Goal: Transaction & Acquisition: Purchase product/service

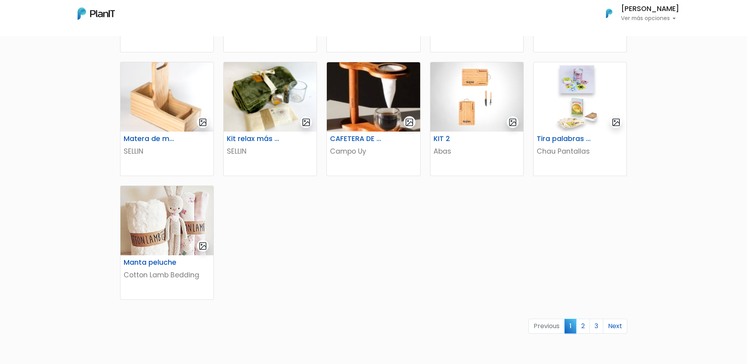
scroll to position [394, 0]
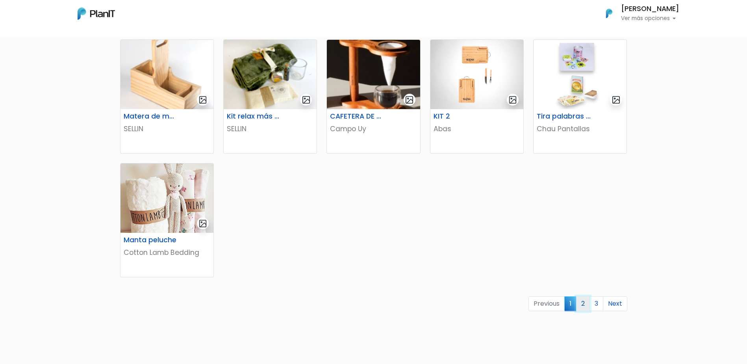
click at [586, 304] on link "2" at bounding box center [583, 303] width 14 height 15
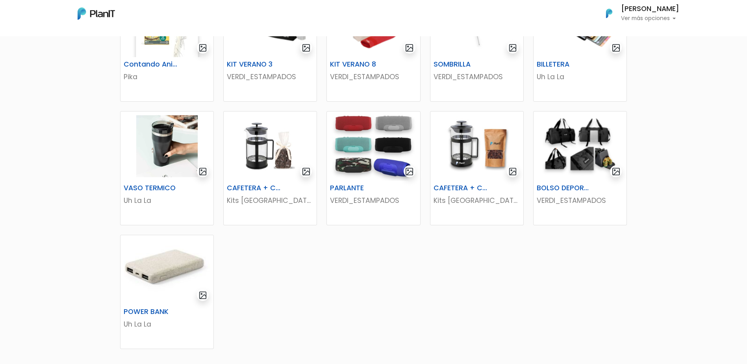
scroll to position [354, 0]
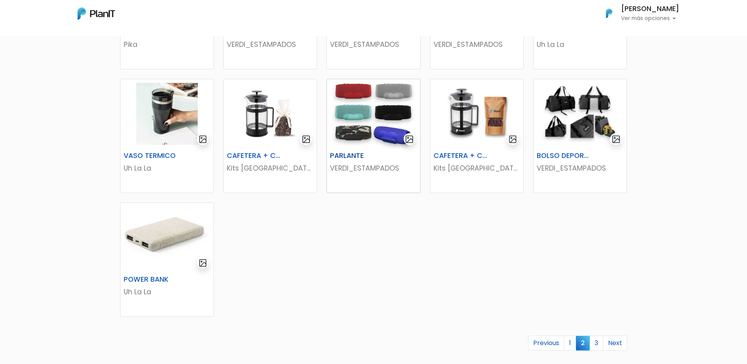
click at [342, 156] on h6 "PARLANTE" at bounding box center [357, 156] width 64 height 8
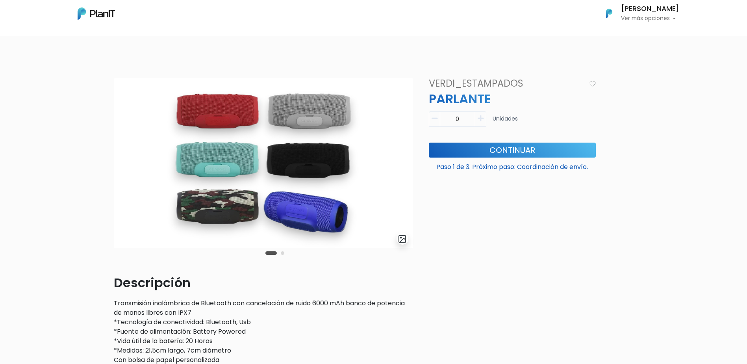
click at [282, 252] on button "Carousel Page 2" at bounding box center [283, 253] width 4 height 4
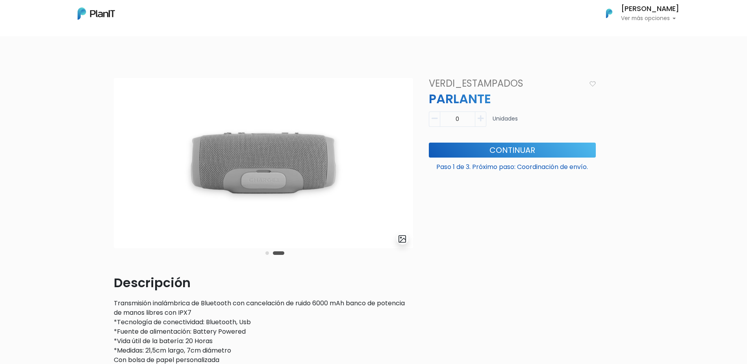
click at [272, 249] on div "Carousel Pagination" at bounding box center [274, 252] width 23 height 9
click at [268, 250] on div "Carousel Pagination" at bounding box center [274, 252] width 23 height 9
click at [268, 253] on button "Carousel Page 1" at bounding box center [267, 253] width 4 height 4
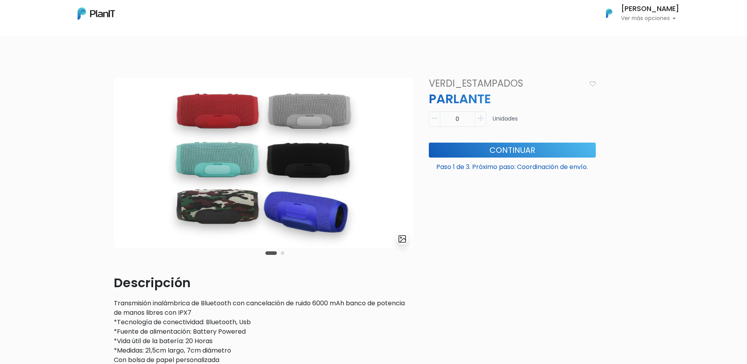
click at [483, 117] on icon "button" at bounding box center [481, 118] width 6 height 7
type input "1"
click at [519, 159] on p "Paso 1 de 3. Próximo paso: Coordinación de envío." at bounding box center [512, 165] width 167 height 13
click at [523, 154] on button "Continuar" at bounding box center [512, 150] width 167 height 15
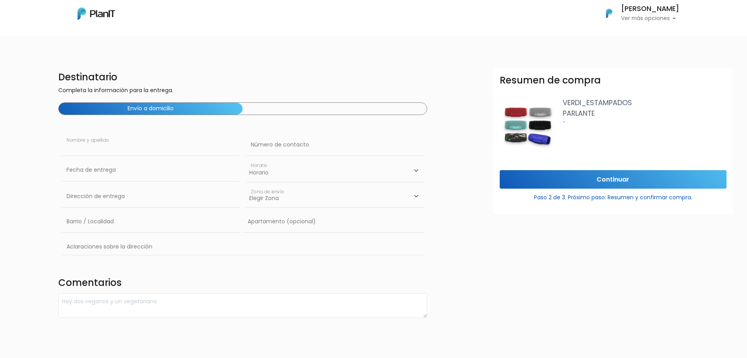
click at [79, 141] on input "text" at bounding box center [150, 145] width 178 height 22
type input "[PERSON_NAME]"
type input "598938999"
type input "Belastiqui 1434"
click at [284, 196] on select "Elegir Zona Zona américa Oficina Montevideo" at bounding box center [335, 196] width 178 height 22
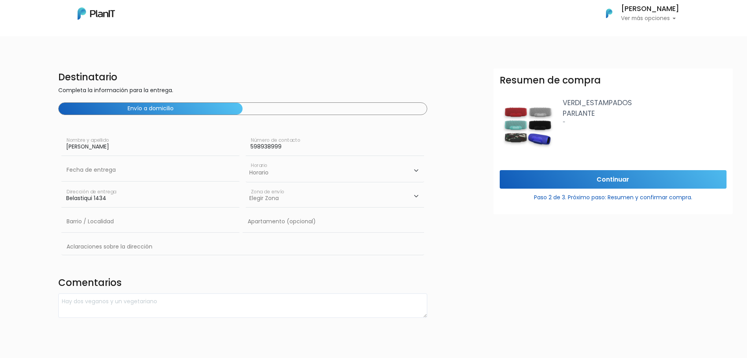
select select "10"
click at [246, 185] on select "Elegir Zona Zona américa Oficina Montevideo" at bounding box center [335, 196] width 178 height 22
click at [270, 177] on select "Horario 08:00 - 10:00 10:00 - 12:00 14:00 - 16:00 16:00 - 18:00" at bounding box center [335, 170] width 178 height 23
drag, startPoint x: 270, startPoint y: 177, endPoint x: 262, endPoint y: 176, distance: 7.9
click at [270, 177] on select "Horario 08:00 - 10:00 10:00 - 12:00 14:00 - 16:00 16:00 - 18:00" at bounding box center [335, 170] width 178 height 23
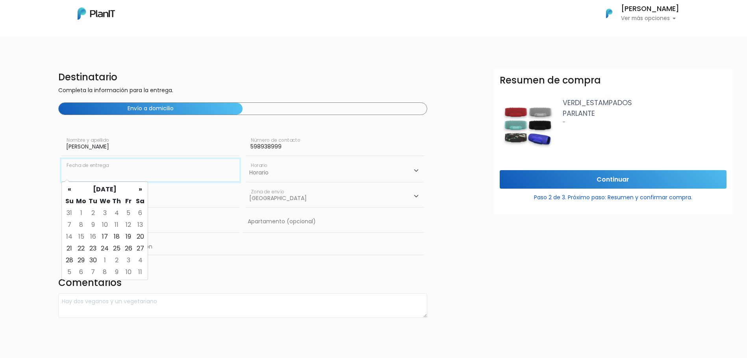
click at [68, 172] on input "text" at bounding box center [150, 170] width 178 height 22
click at [104, 248] on td "24" at bounding box center [105, 248] width 12 height 12
type input "24/09/2025"
click at [291, 172] on select "Horario 08:00 - 10:00 10:00 - 12:00 14:00 - 16:00 16:00 - 18:00" at bounding box center [335, 170] width 178 height 23
select select "2"
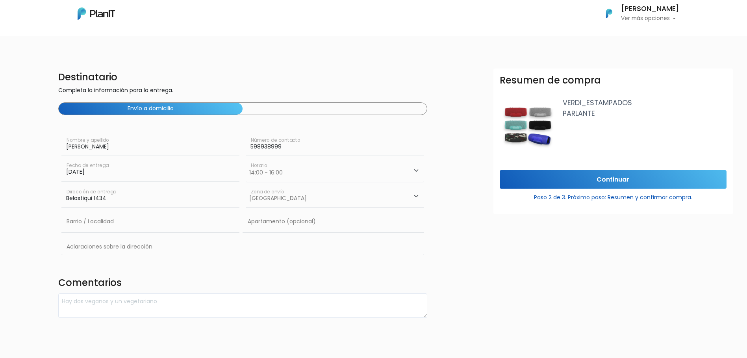
click at [246, 159] on select "Horario 08:00 - 10:00 10:00 - 12:00 14:00 - 16:00 16:00 - 18:00" at bounding box center [335, 170] width 178 height 23
click at [621, 182] on input "Continuar" at bounding box center [613, 179] width 227 height 19
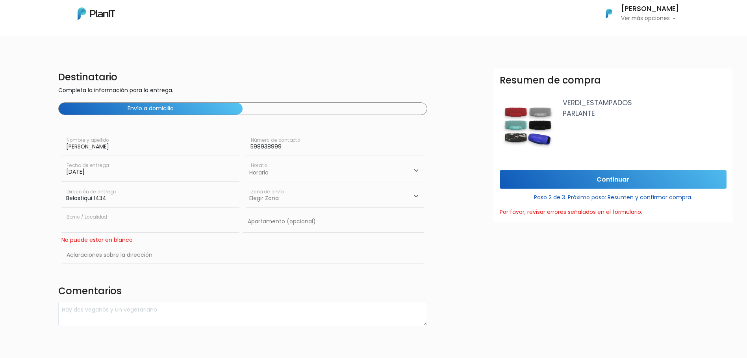
click at [87, 224] on input "text" at bounding box center [150, 222] width 178 height 22
click at [272, 169] on select "Horario 08:00 - 10:00 10:00 - 12:00 14:00 - 16:00 16:00 - 18:00" at bounding box center [335, 170] width 178 height 23
select select "2"
click at [246, 159] on select "Horario 08:00 - 10:00 10:00 - 12:00 14:00 - 16:00 16:00 - 18:00" at bounding box center [335, 170] width 178 height 23
click at [154, 181] on input "24/09/2025" at bounding box center [150, 170] width 178 height 22
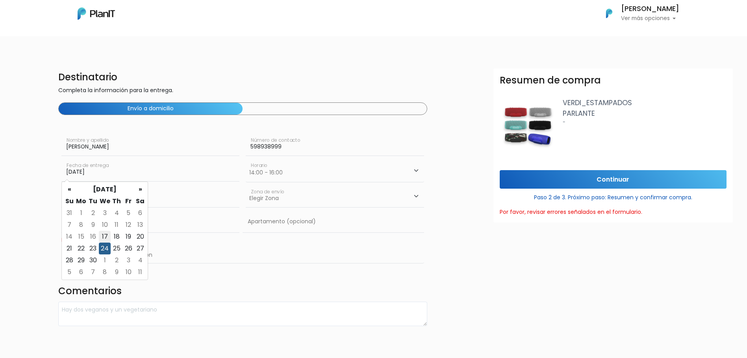
click at [108, 234] on td "17" at bounding box center [105, 237] width 12 height 12
type input "17/09/2025"
click at [281, 198] on select "Elegir Zona Zona américa Oficina Montevideo" at bounding box center [335, 196] width 178 height 22
select select "10"
click at [246, 185] on select "Elegir Zona Zona américa Oficina Montevideo" at bounding box center [335, 196] width 178 height 22
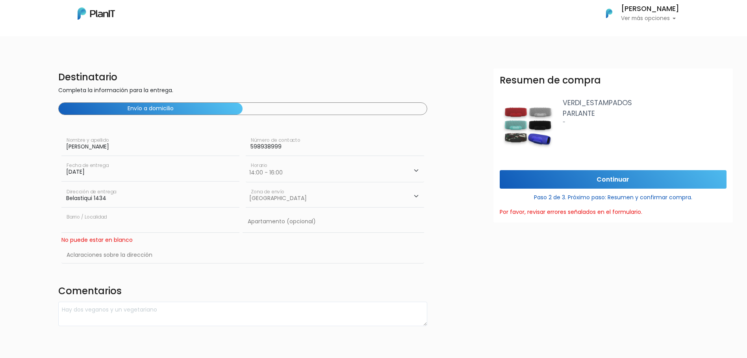
click at [103, 218] on input "text" at bounding box center [150, 222] width 178 height 22
type input "Montevideo"
click at [108, 261] on input "text" at bounding box center [242, 255] width 363 height 23
type input "C"
type input "Esq Caramurú"
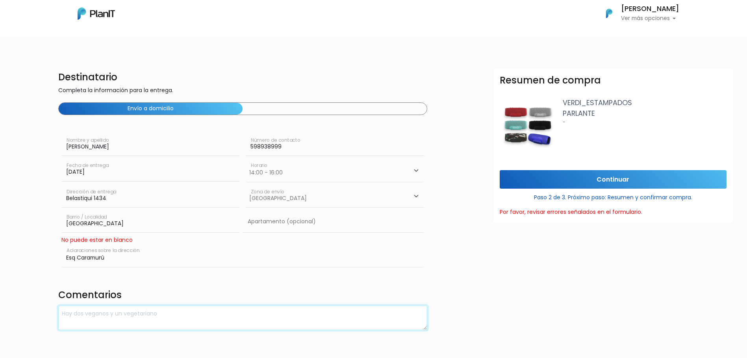
click at [102, 316] on textarea at bounding box center [242, 317] width 369 height 25
click at [75, 313] on textarea "Paralante color negro por favor" at bounding box center [242, 317] width 369 height 25
click at [181, 309] on textarea "Parlante color negro por favor" at bounding box center [242, 317] width 369 height 25
type textarea "Parlante color negro por favor"
click at [146, 111] on button "Envío a domicilio" at bounding box center [151, 109] width 184 height 12
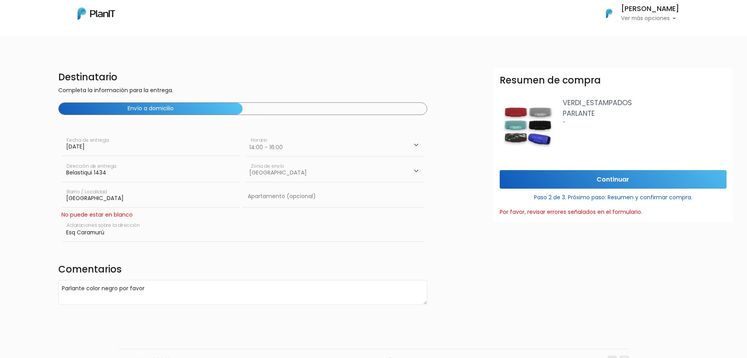
click at [146, 111] on button "Envío a domicilio" at bounding box center [151, 109] width 184 height 12
click at [292, 113] on div "Envío a domicilio" at bounding box center [242, 108] width 369 height 13
click at [289, 142] on select "Horario 08:00 - 10:00 10:00 - 12:00 14:00 - 16:00 16:00 - 18:00" at bounding box center [335, 145] width 178 height 23
select select "2"
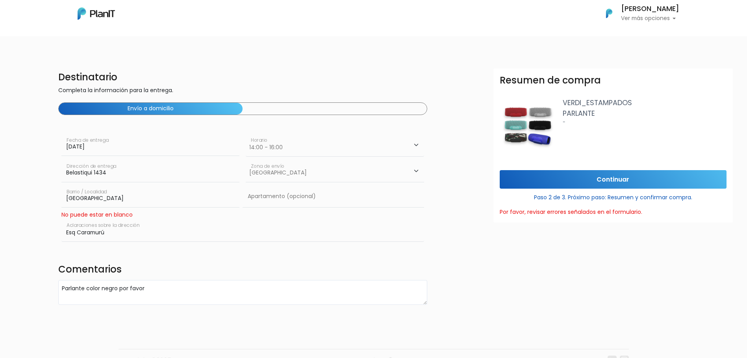
click at [246, 134] on select "Horario 08:00 - 10:00 10:00 - 12:00 14:00 - 16:00 16:00 - 18:00" at bounding box center [335, 145] width 178 height 23
click at [93, 147] on input "17/09/2025" at bounding box center [150, 145] width 178 height 22
click at [103, 212] on td "17" at bounding box center [105, 211] width 12 height 12
click at [274, 172] on select "Elegir Zona Zona américa Oficina Montevideo" at bounding box center [335, 171] width 178 height 22
select select "10"
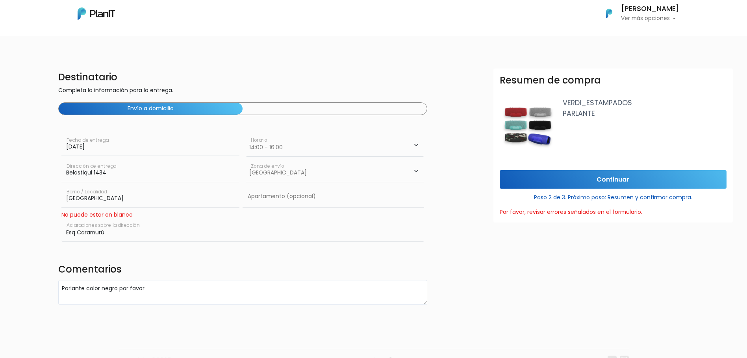
click at [246, 160] on select "Elegir Zona Zona américa Oficina Montevideo" at bounding box center [335, 171] width 178 height 22
click at [89, 197] on input "Montevideo" at bounding box center [150, 196] width 178 height 22
type input "Punta Gorda"
click at [303, 197] on input "text" at bounding box center [332, 196] width 181 height 22
click at [114, 233] on input "Esq Caramurú" at bounding box center [242, 230] width 363 height 23
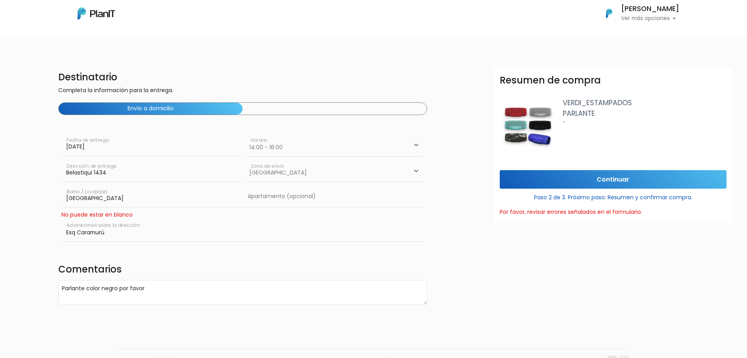
click at [155, 231] on input "Esq Caramurú" at bounding box center [242, 230] width 363 height 23
type input "esq Caramurú"
click at [120, 291] on textarea "Parlante color negro por favor" at bounding box center [242, 292] width 369 height 25
type textarea "Parlante color negro por favor"
click at [483, 285] on form "Destinatario Completa la información para la entrega. Envío a domicilio Javier …" at bounding box center [436, 186] width 756 height 236
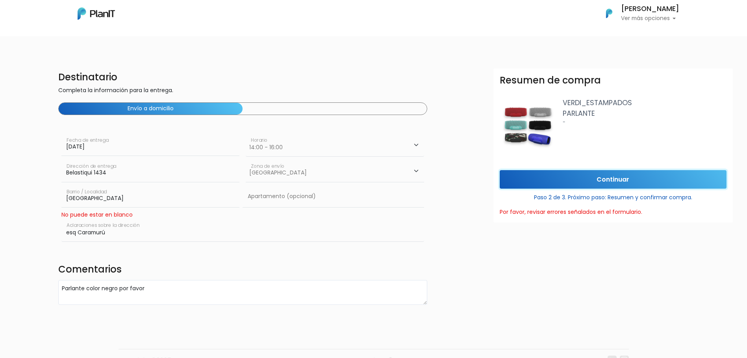
click at [620, 181] on input "Continuar" at bounding box center [613, 179] width 227 height 19
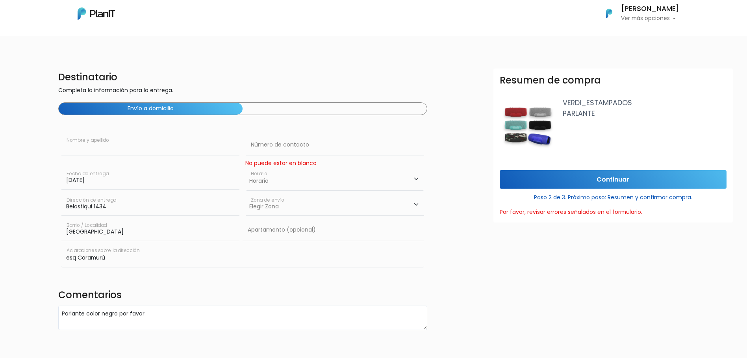
click at [85, 144] on input "text" at bounding box center [150, 145] width 178 height 22
type input "[PERSON_NAME]"
type input "093899906"
click at [282, 180] on select "Horario 08:00 - 10:00 10:00 - 12:00 14:00 - 16:00 16:00 - 18:00" at bounding box center [335, 178] width 178 height 23
select select "2"
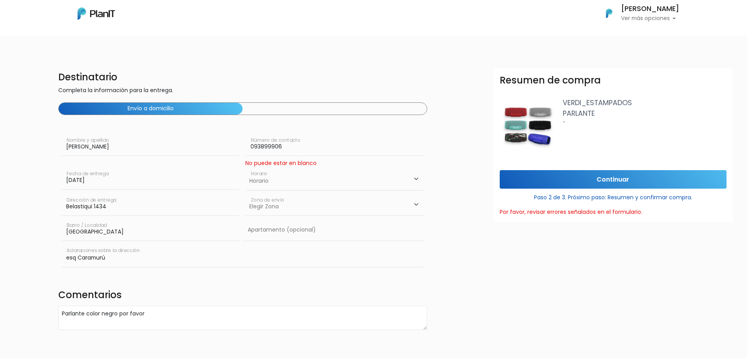
click at [246, 167] on select "Horario 08:00 - 10:00 10:00 - 12:00 14:00 - 16:00 16:00 - 18:00" at bounding box center [335, 178] width 178 height 23
click at [264, 206] on select "Elegir Zona Zona américa Oficina Montevideo" at bounding box center [335, 205] width 178 height 22
select select "10"
click at [246, 194] on select "Elegir Zona Zona américa Oficina Montevideo" at bounding box center [335, 205] width 178 height 22
click at [270, 164] on div "No puede estar en blanco" at bounding box center [280, 163] width 71 height 8
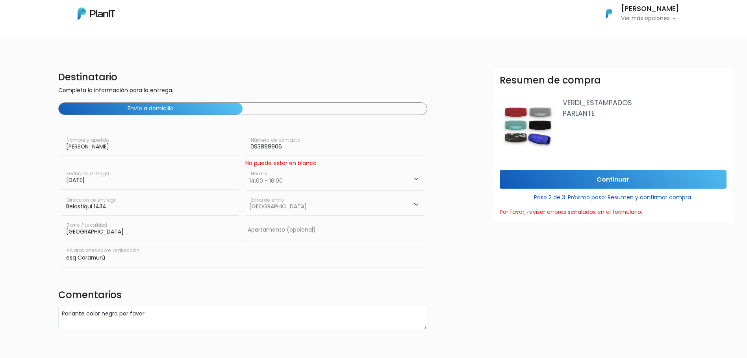
click at [297, 149] on input "093899906" at bounding box center [335, 145] width 178 height 22
click at [220, 168] on input "17/09/2025" at bounding box center [150, 178] width 178 height 22
click at [263, 176] on select "Horario 08:00 - 10:00 10:00 - 12:00 14:00 - 16:00 16:00 - 18:00" at bounding box center [335, 178] width 178 height 23
click at [246, 167] on select "Horario 08:00 - 10:00 10:00 - 12:00 14:00 - 16:00 16:00 - 18:00" at bounding box center [335, 178] width 178 height 23
drag, startPoint x: 278, startPoint y: 180, endPoint x: 275, endPoint y: 189, distance: 9.4
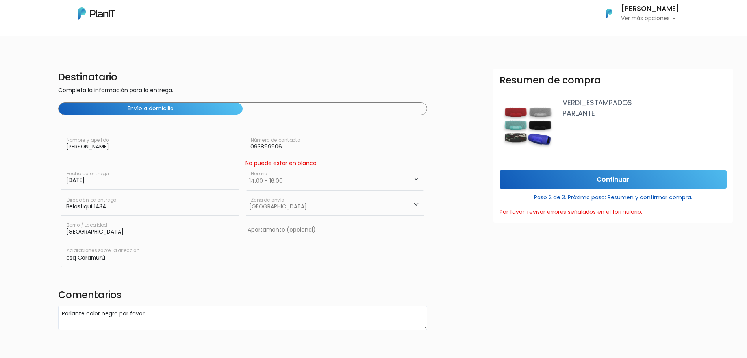
click at [278, 181] on select "Horario 08:00 - 10:00 10:00 - 12:00 14:00 - 16:00 16:00 - 18:00" at bounding box center [335, 178] width 178 height 23
click at [246, 167] on select "Horario 08:00 - 10:00 10:00 - 12:00 14:00 - 16:00 16:00 - 18:00" at bounding box center [335, 178] width 178 height 23
drag, startPoint x: 272, startPoint y: 178, endPoint x: 270, endPoint y: 192, distance: 13.8
click at [272, 178] on select "Horario 08:00 - 10:00 10:00 - 12:00 14:00 - 16:00 16:00 - 18:00" at bounding box center [335, 178] width 178 height 23
select select "2"
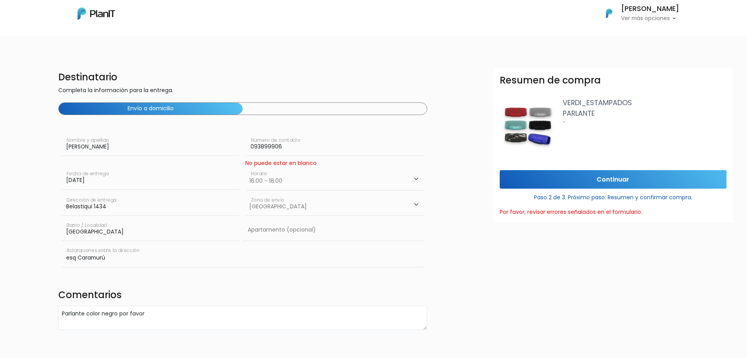
click at [246, 167] on select "Horario 08:00 - 10:00 10:00 - 12:00 14:00 - 16:00 16:00 - 18:00" at bounding box center [335, 178] width 178 height 23
click at [207, 261] on input "esq Caramurú" at bounding box center [242, 255] width 363 height 23
click at [266, 288] on div "Destinatario Completa la información para la entrega. Envío a domicilio Javier …" at bounding box center [243, 198] width 378 height 261
click at [608, 178] on input "Continuar" at bounding box center [613, 179] width 227 height 19
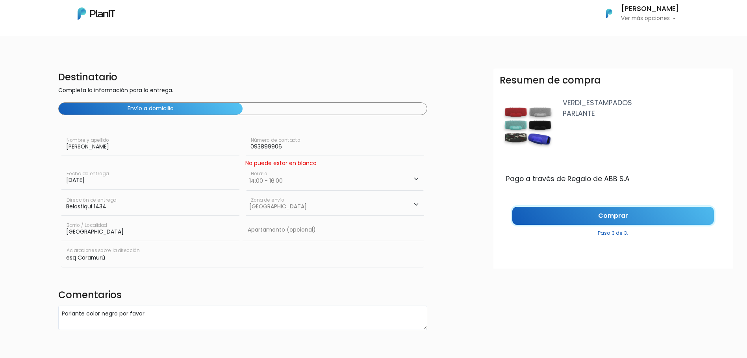
click at [600, 211] on link "Comprar" at bounding box center [613, 216] width 202 height 19
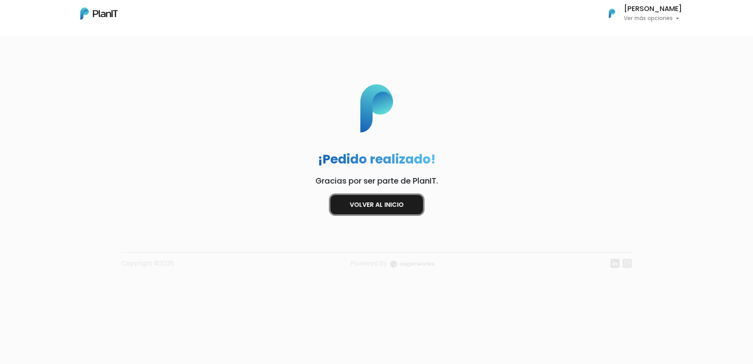
click at [371, 202] on link "Volver al inicio" at bounding box center [376, 204] width 93 height 19
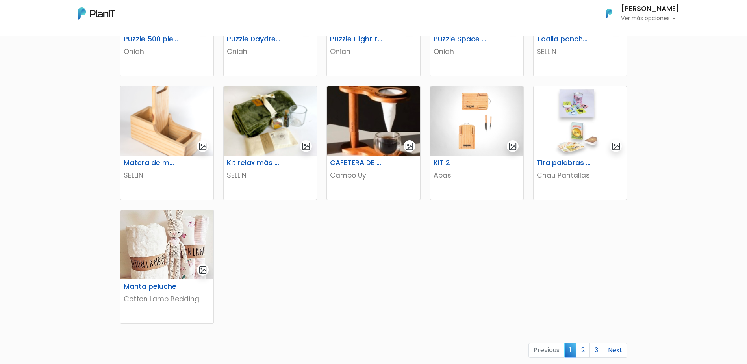
scroll to position [354, 0]
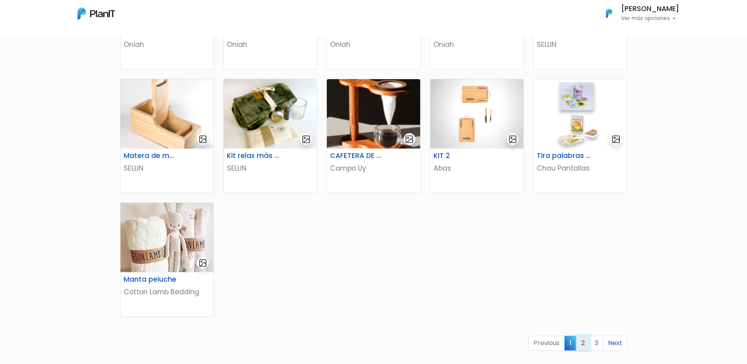
click at [581, 344] on link "2" at bounding box center [583, 342] width 14 height 15
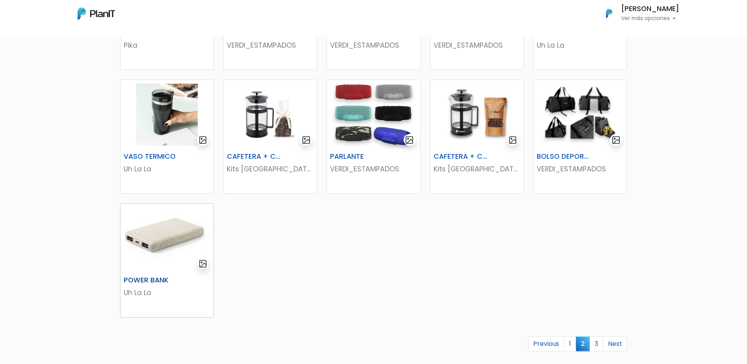
scroll to position [354, 0]
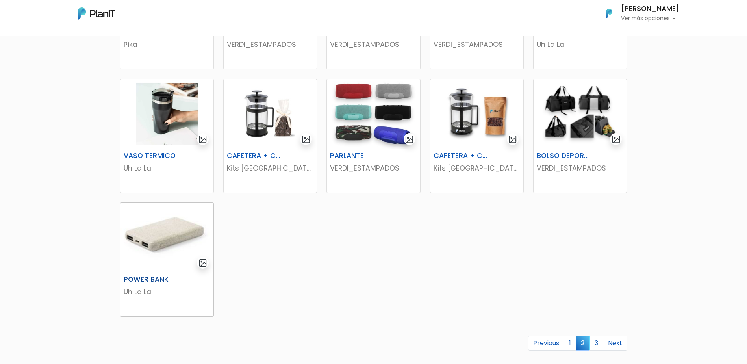
click at [144, 277] on h6 "POWER BANK" at bounding box center [151, 279] width 64 height 8
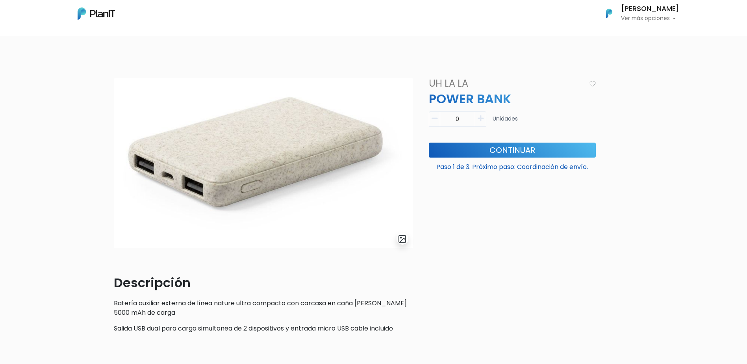
click at [481, 121] on icon "button" at bounding box center [481, 118] width 6 height 7
type input "1"
click at [514, 152] on button "Continuar" at bounding box center [512, 150] width 167 height 15
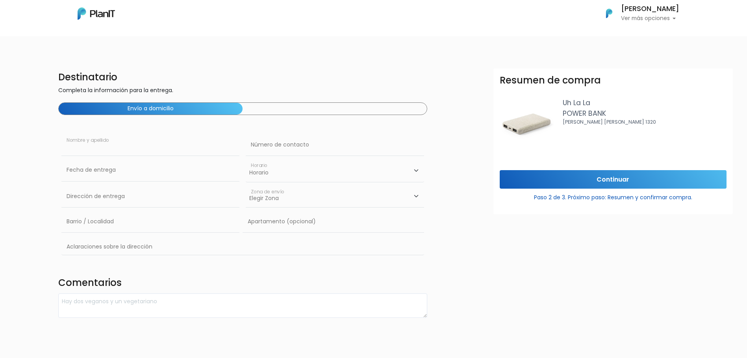
click at [74, 144] on input "text" at bounding box center [150, 145] width 178 height 22
type input "[PERSON_NAME]"
type input "Belastiqui 1434"
type input "[GEOGRAPHIC_DATA]"
type input "esq Caramurú"
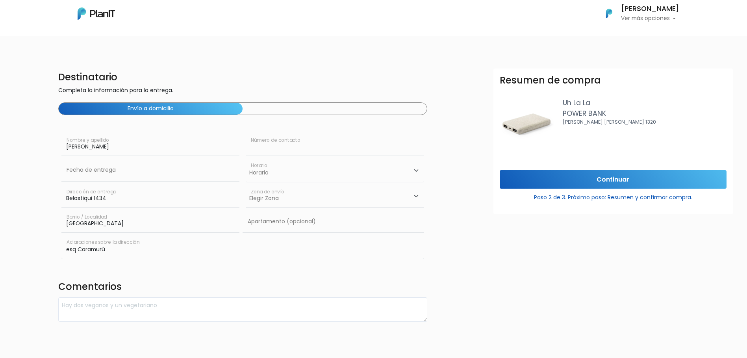
click at [286, 145] on input "text" at bounding box center [335, 145] width 178 height 22
type input "093899906"
click at [287, 176] on select "Horario 08:00 - 10:00 10:00 - 12:00 14:00 - 16:00 16:00 - 18:00" at bounding box center [335, 170] width 178 height 23
select select "2"
click at [246, 159] on select "Horario 08:00 - 10:00 10:00 - 12:00 14:00 - 16:00 16:00 - 18:00" at bounding box center [335, 170] width 178 height 23
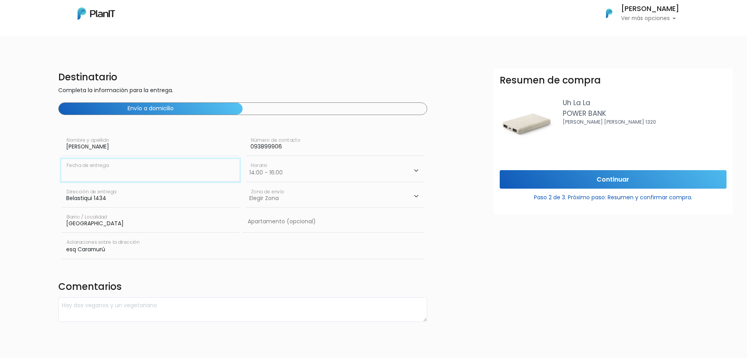
click at [92, 171] on input "text" at bounding box center [150, 170] width 178 height 22
click at [108, 235] on td "17" at bounding box center [105, 237] width 12 height 12
type input "17/09/2025"
click at [262, 193] on select "Elegir Zona Zona américa Oficina Montevideo" at bounding box center [335, 196] width 178 height 22
select select "10"
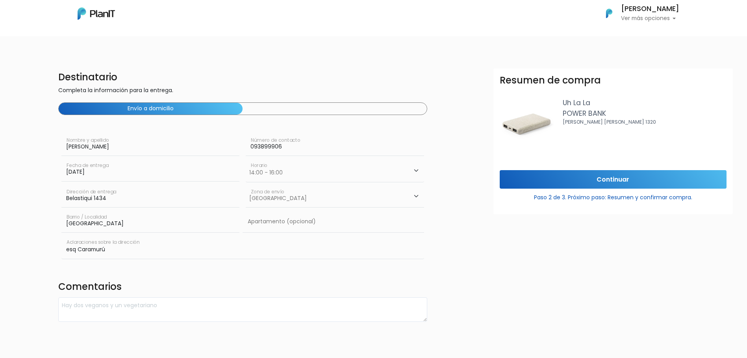
click at [246, 185] on select "Elegir Zona Zona américa Oficina Montevideo" at bounding box center [335, 196] width 178 height 22
click at [605, 181] on input "Continuar" at bounding box center [613, 179] width 227 height 19
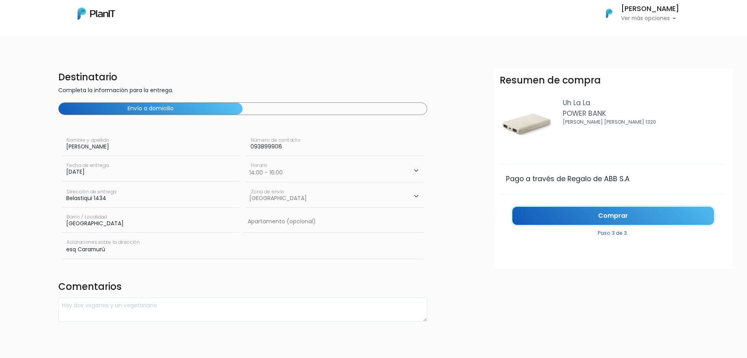
click at [614, 214] on link "Comprar" at bounding box center [613, 216] width 202 height 19
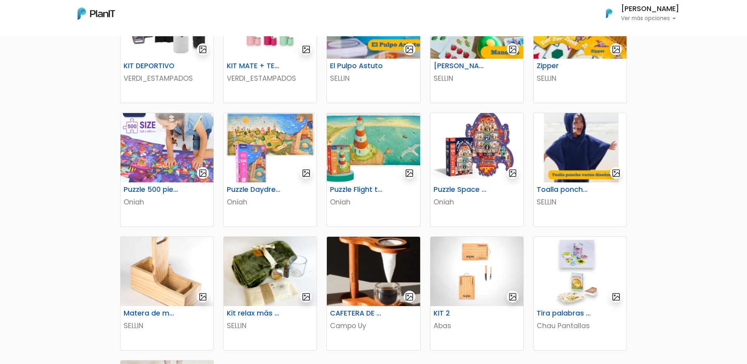
scroll to position [394, 0]
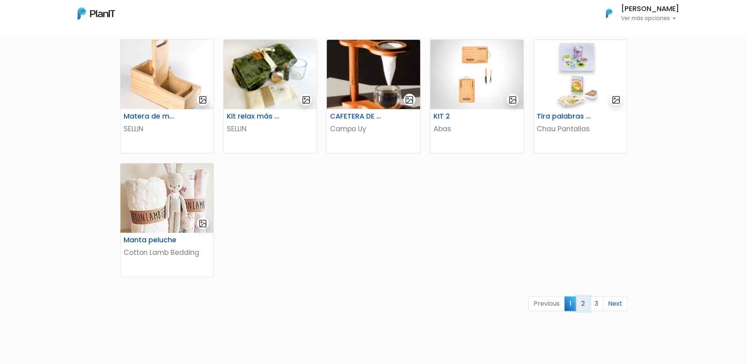
click at [580, 302] on link "2" at bounding box center [583, 303] width 14 height 15
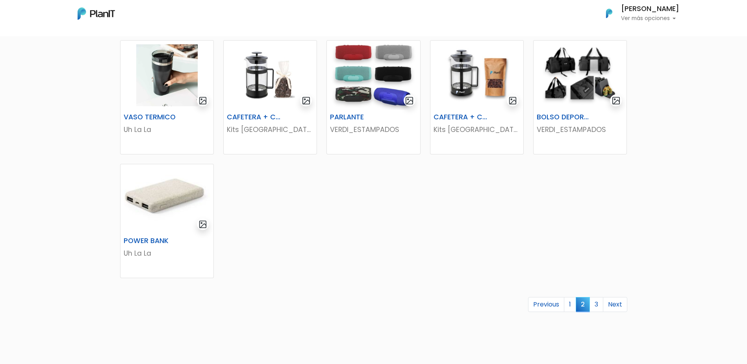
scroll to position [394, 0]
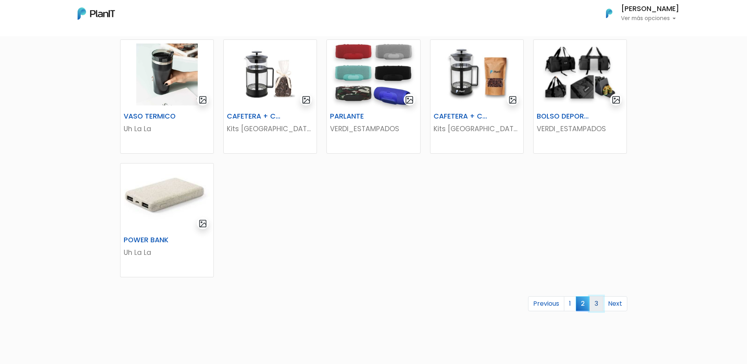
click at [596, 302] on link "3" at bounding box center [596, 303] width 14 height 15
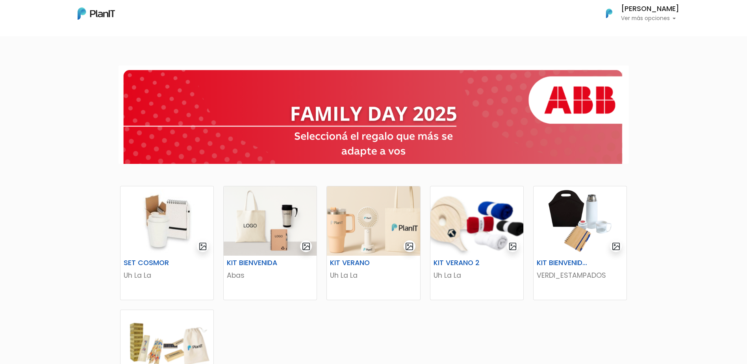
scroll to position [157, 0]
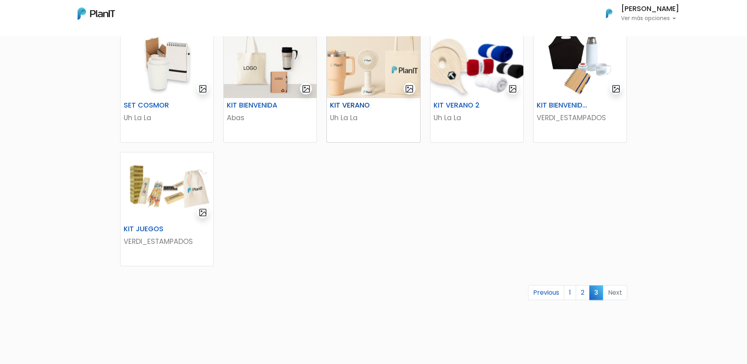
click at [353, 106] on h6 "KIT VERANO" at bounding box center [357, 105] width 64 height 8
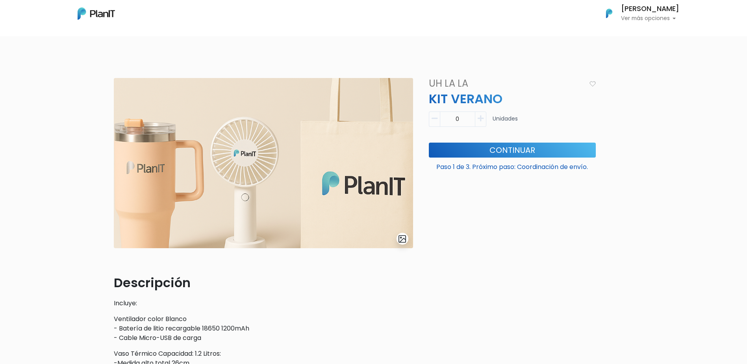
click at [476, 119] on button "button" at bounding box center [480, 118] width 11 height 15
type input "1"
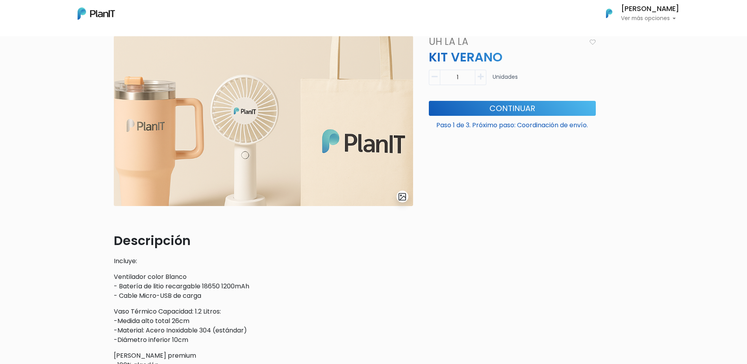
scroll to position [39, 0]
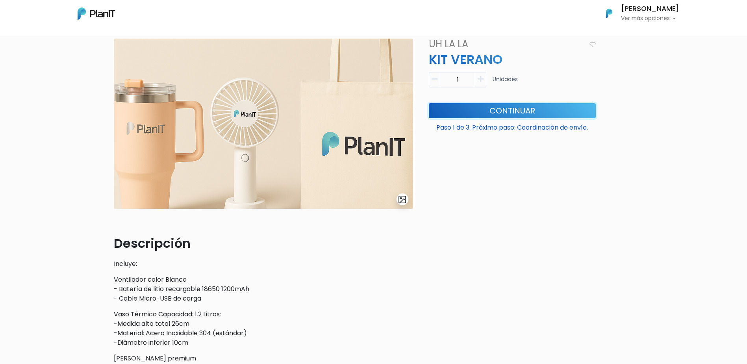
click at [520, 110] on button "Continuar" at bounding box center [512, 110] width 167 height 15
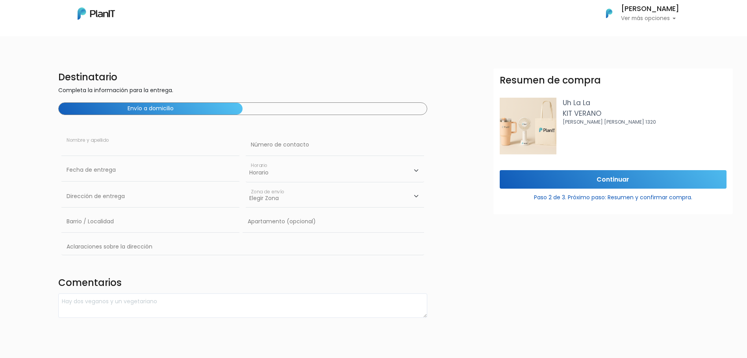
click at [82, 142] on input "text" at bounding box center [150, 145] width 178 height 22
type input "[PERSON_NAME]"
type input "Belastiqui 1434"
type input "[GEOGRAPHIC_DATA]"
type input "esq Caramurú"
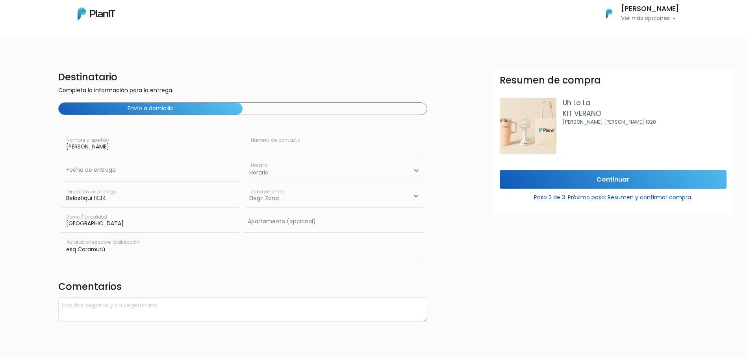
click at [306, 143] on input "text" at bounding box center [335, 145] width 178 height 22
type input "093899906"
click at [296, 175] on select "Horario 08:00 - 10:00 10:00 - 12:00 14:00 - 16:00 16:00 - 18:00" at bounding box center [335, 170] width 178 height 23
select select "2"
click at [246, 159] on select "Horario 08:00 - 10:00 10:00 - 12:00 14:00 - 16:00 16:00 - 18:00" at bounding box center [335, 170] width 178 height 23
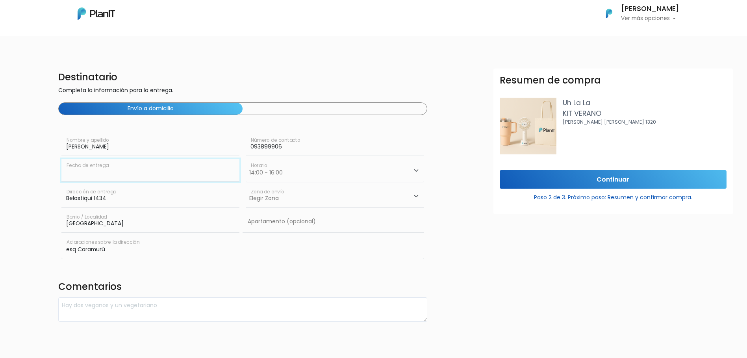
click at [78, 168] on input "text" at bounding box center [150, 170] width 178 height 22
click at [107, 236] on td "17" at bounding box center [105, 237] width 12 height 12
type input "17/09/2025"
click at [281, 203] on select "Elegir Zona Zona américa Oficina Montevideo" at bounding box center [335, 196] width 178 height 22
select select "10"
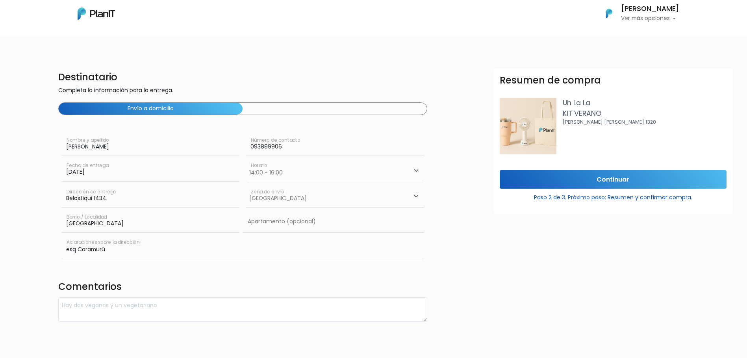
click at [246, 185] on select "Elegir Zona Zona américa Oficina Montevideo" at bounding box center [335, 196] width 178 height 22
click at [606, 176] on input "Continuar" at bounding box center [613, 179] width 227 height 19
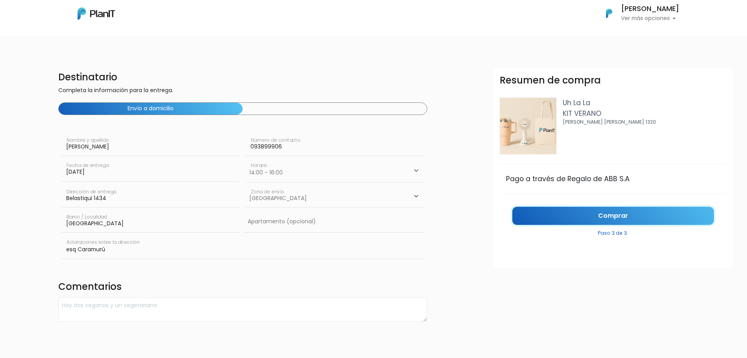
click at [620, 213] on link "Comprar" at bounding box center [613, 216] width 202 height 19
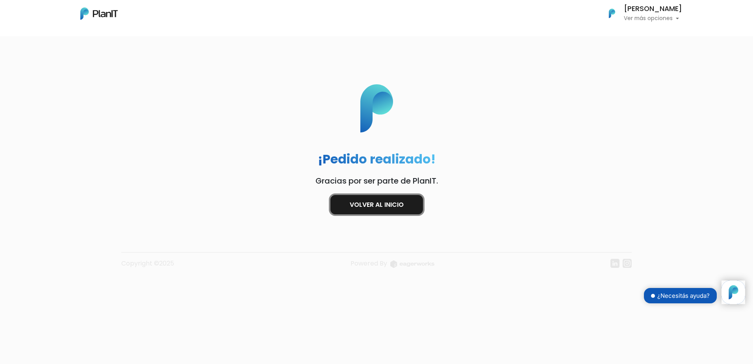
drag, startPoint x: 368, startPoint y: 200, endPoint x: 381, endPoint y: 201, distance: 13.4
click at [368, 200] on link "Volver al inicio" at bounding box center [376, 204] width 93 height 19
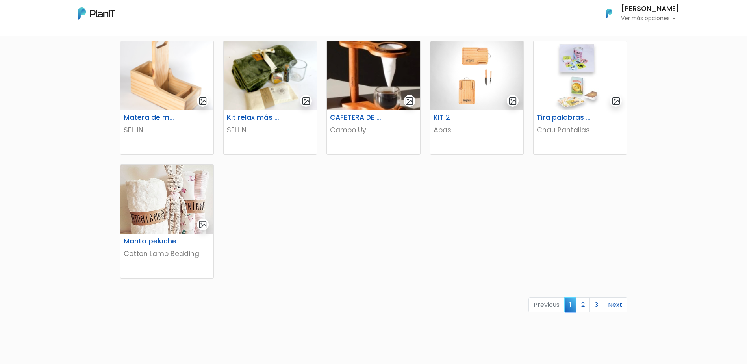
scroll to position [394, 0]
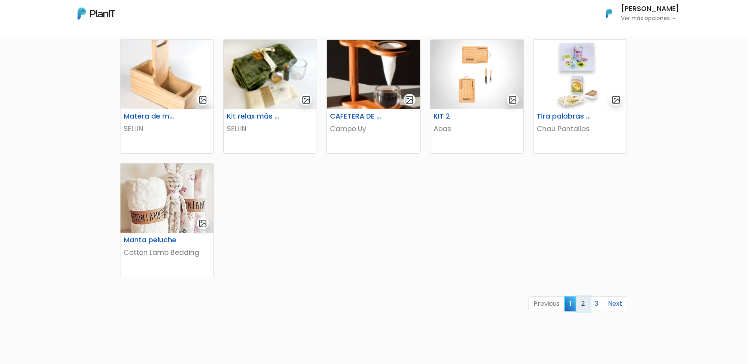
click at [577, 303] on link "2" at bounding box center [583, 303] width 14 height 15
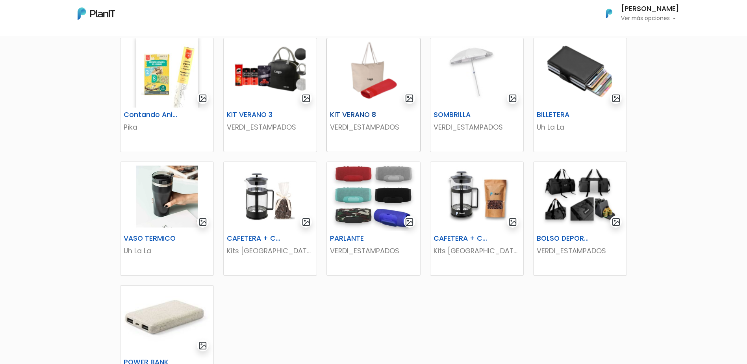
scroll to position [276, 0]
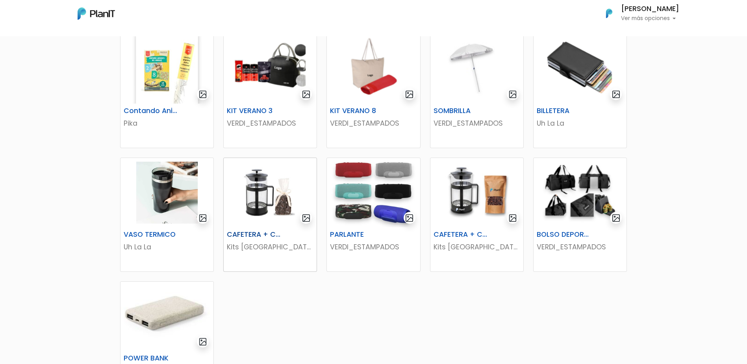
click at [249, 232] on h6 "CAFETERA + CHOCOLATE" at bounding box center [254, 234] width 64 height 8
click at [463, 231] on h6 "CAFETERA + CAFÉ" at bounding box center [461, 234] width 64 height 8
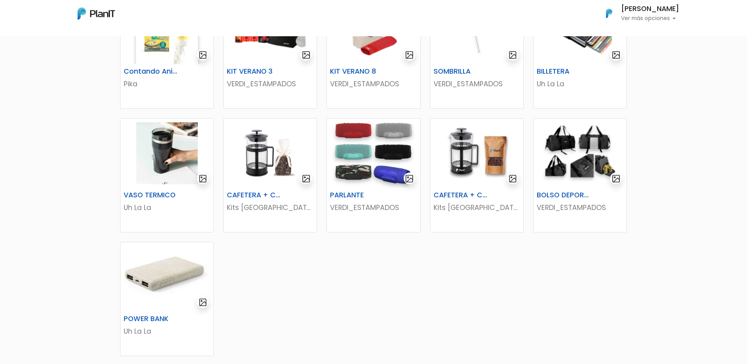
scroll to position [464, 0]
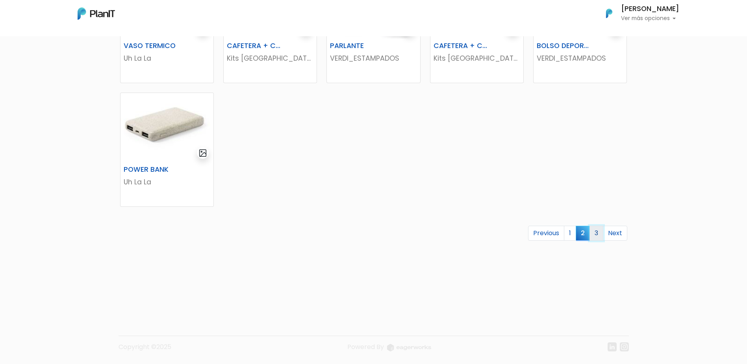
click at [599, 233] on link "3" at bounding box center [596, 233] width 14 height 15
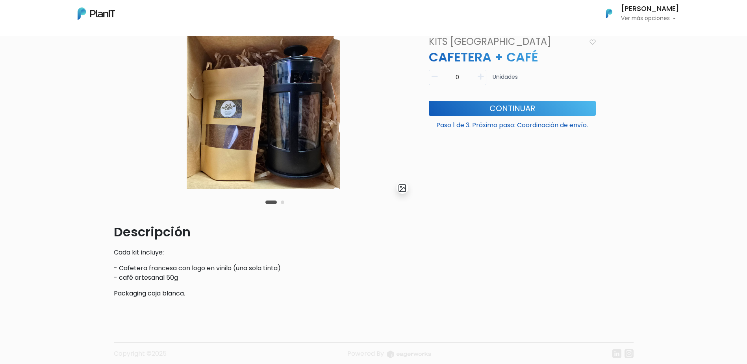
scroll to position [37, 0]
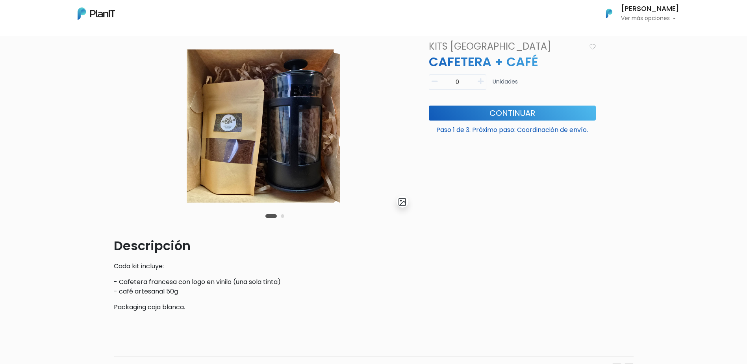
click at [279, 215] on div "Carousel Pagination" at bounding box center [274, 215] width 23 height 9
click at [287, 218] on div "slide 3 of 2" at bounding box center [263, 138] width 299 height 195
click at [280, 215] on div "Carousel Pagination" at bounding box center [274, 215] width 23 height 9
click at [282, 215] on button "Carousel Page 2" at bounding box center [283, 216] width 4 height 4
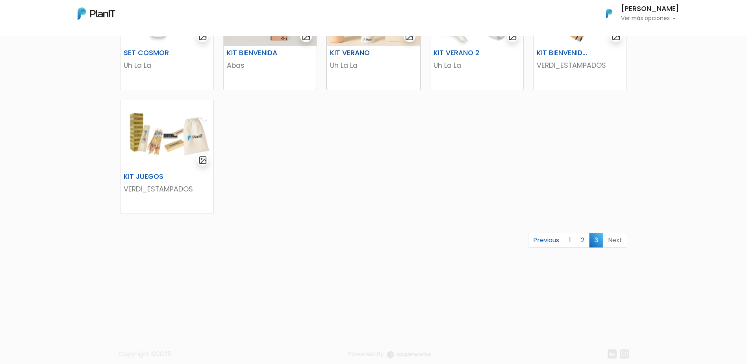
scroll to position [217, 0]
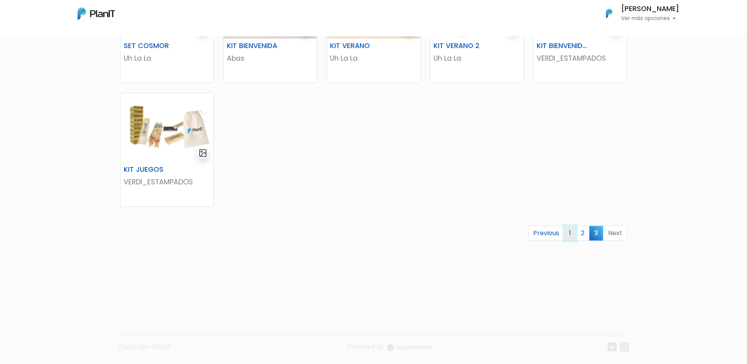
click at [571, 233] on link "1" at bounding box center [570, 233] width 12 height 15
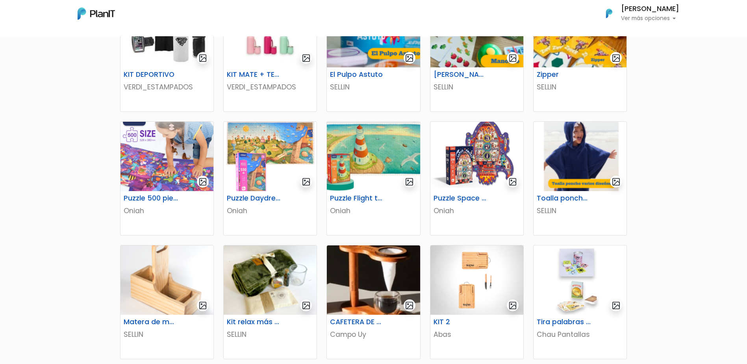
scroll to position [236, 0]
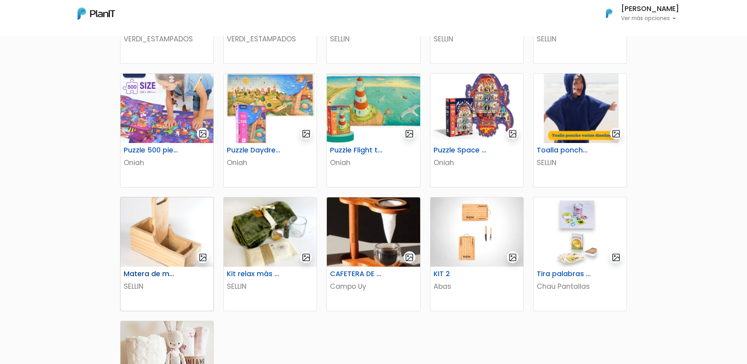
click at [153, 276] on h6 "Matera de madera con Porta Celular" at bounding box center [151, 274] width 64 height 8
click at [438, 272] on h6 "KIT 2" at bounding box center [461, 274] width 64 height 8
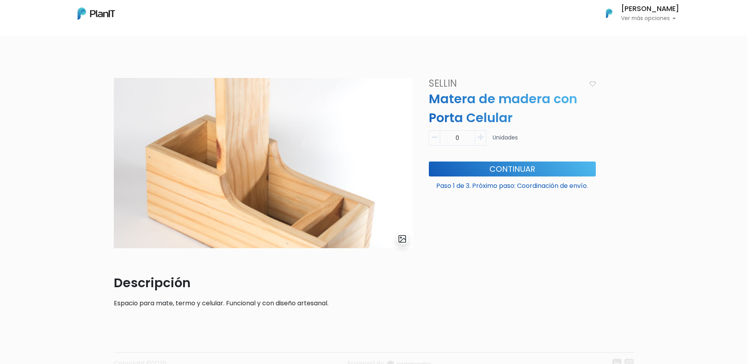
click at [486, 137] on button "button" at bounding box center [480, 137] width 11 height 15
type input "1"
click at [494, 166] on button "Continuar" at bounding box center [512, 168] width 167 height 15
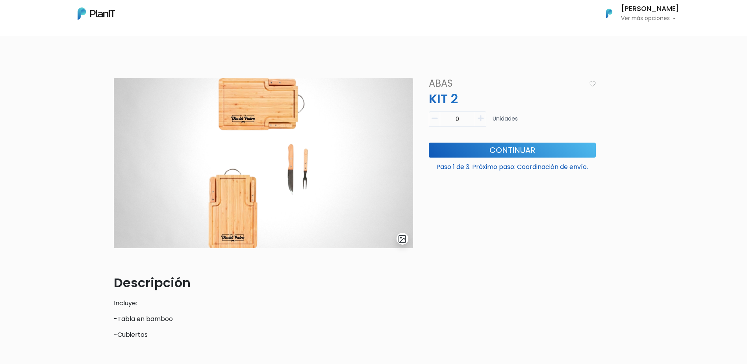
click at [481, 122] on button "button" at bounding box center [480, 118] width 11 height 15
type input "1"
click at [481, 155] on button "Continuar" at bounding box center [512, 150] width 167 height 15
click at [644, 6] on h6 "[PERSON_NAME]" at bounding box center [650, 9] width 58 height 7
click at [629, 36] on span "Mis Compras" at bounding box center [635, 35] width 41 height 9
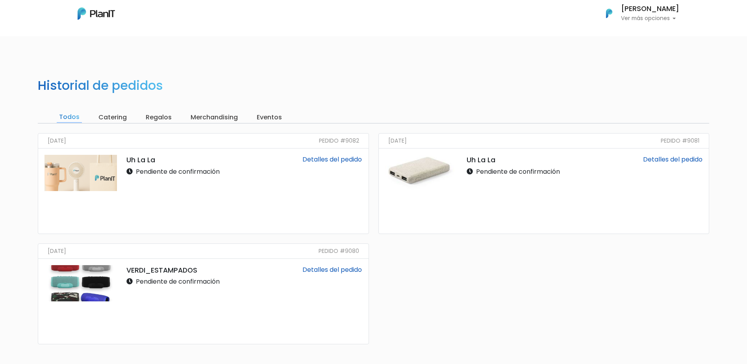
click at [656, 17] on p "Ver más opciones" at bounding box center [650, 19] width 58 height 6
click at [629, 34] on span "Mis Compras" at bounding box center [635, 35] width 41 height 9
click at [647, 12] on h6 "[PERSON_NAME]" at bounding box center [650, 9] width 58 height 7
click at [542, 83] on div "Historial de pedidos Todos Catering Regalos Merchandising Eventos 15/09/2025 Pe…" at bounding box center [373, 241] width 747 height 364
click at [103, 118] on input "Catering" at bounding box center [112, 117] width 33 height 11
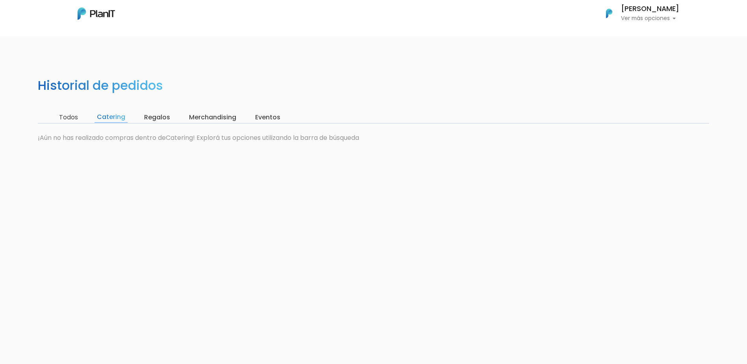
click at [146, 117] on input "Regalos" at bounding box center [157, 117] width 31 height 11
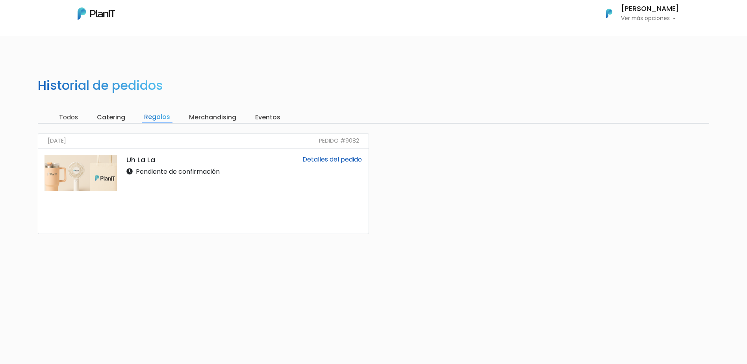
click at [232, 116] on input "Merchandising" at bounding box center [213, 117] width 52 height 11
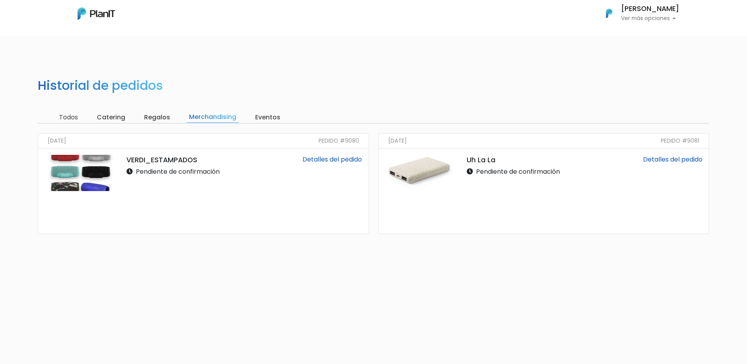
click at [63, 117] on input "Todos" at bounding box center [69, 117] width 24 height 11
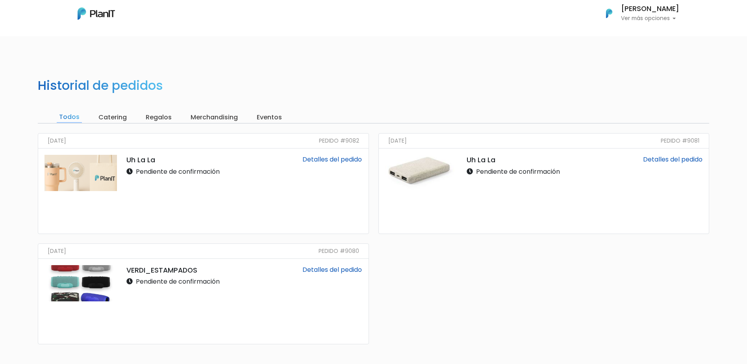
click at [647, 6] on h6 "[PERSON_NAME]" at bounding box center [650, 9] width 58 height 7
click at [631, 34] on span "Mis Compras" at bounding box center [635, 35] width 41 height 9
